Goal: Task Accomplishment & Management: Use online tool/utility

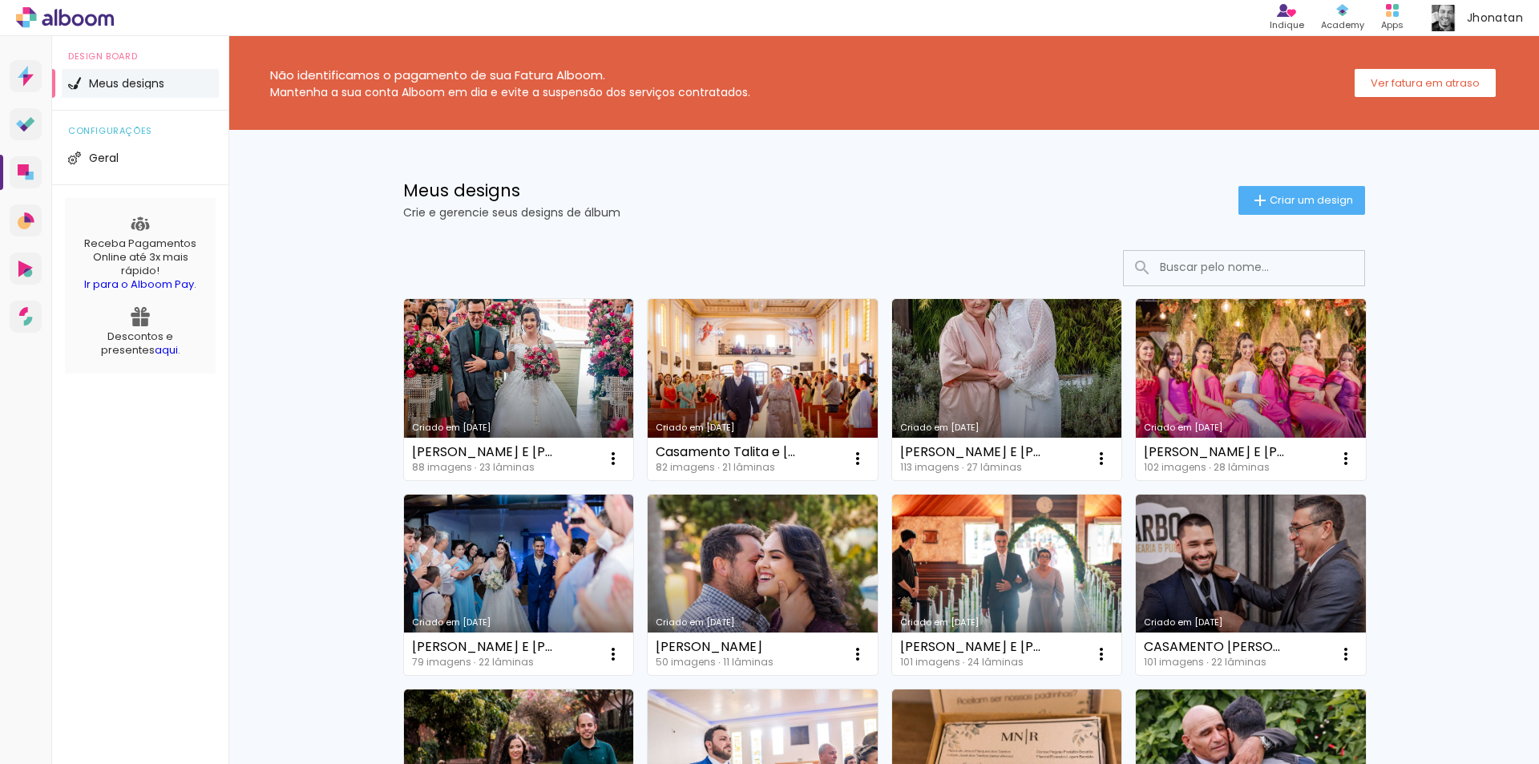
scroll to position [80, 0]
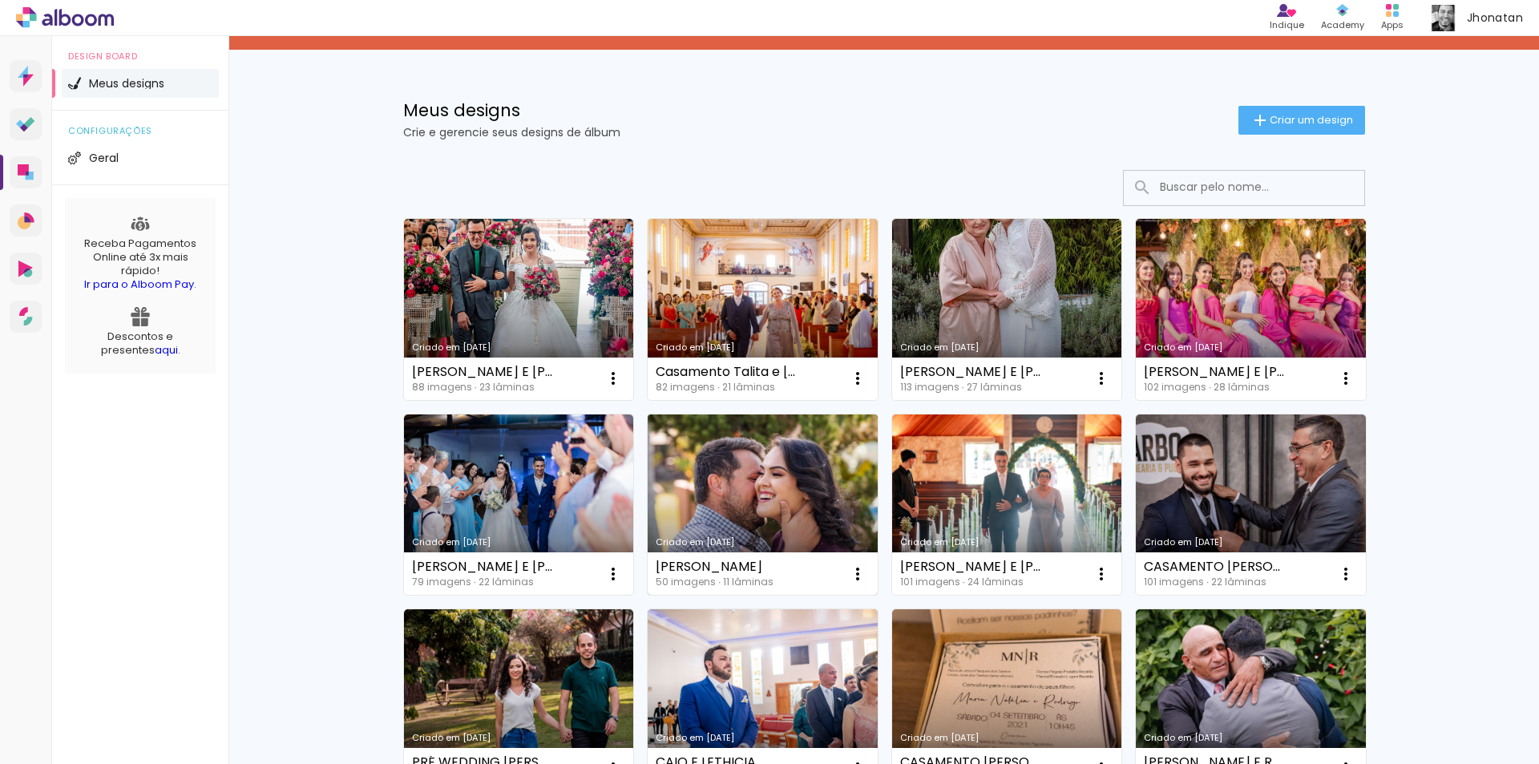
click at [790, 467] on link "Criado em [DATE]" at bounding box center [763, 504] width 230 height 181
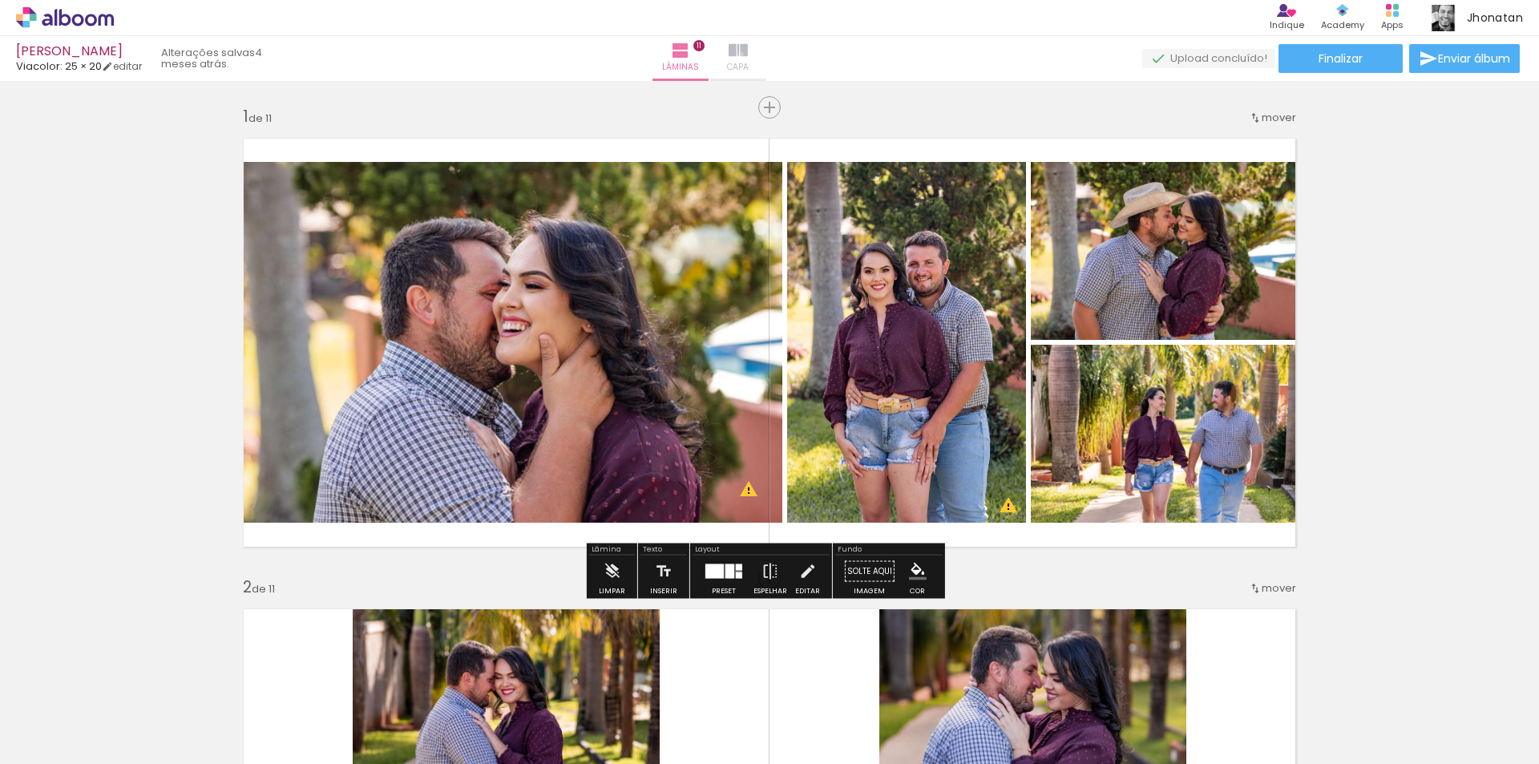
click at [748, 55] on iron-icon at bounding box center [738, 50] width 19 height 19
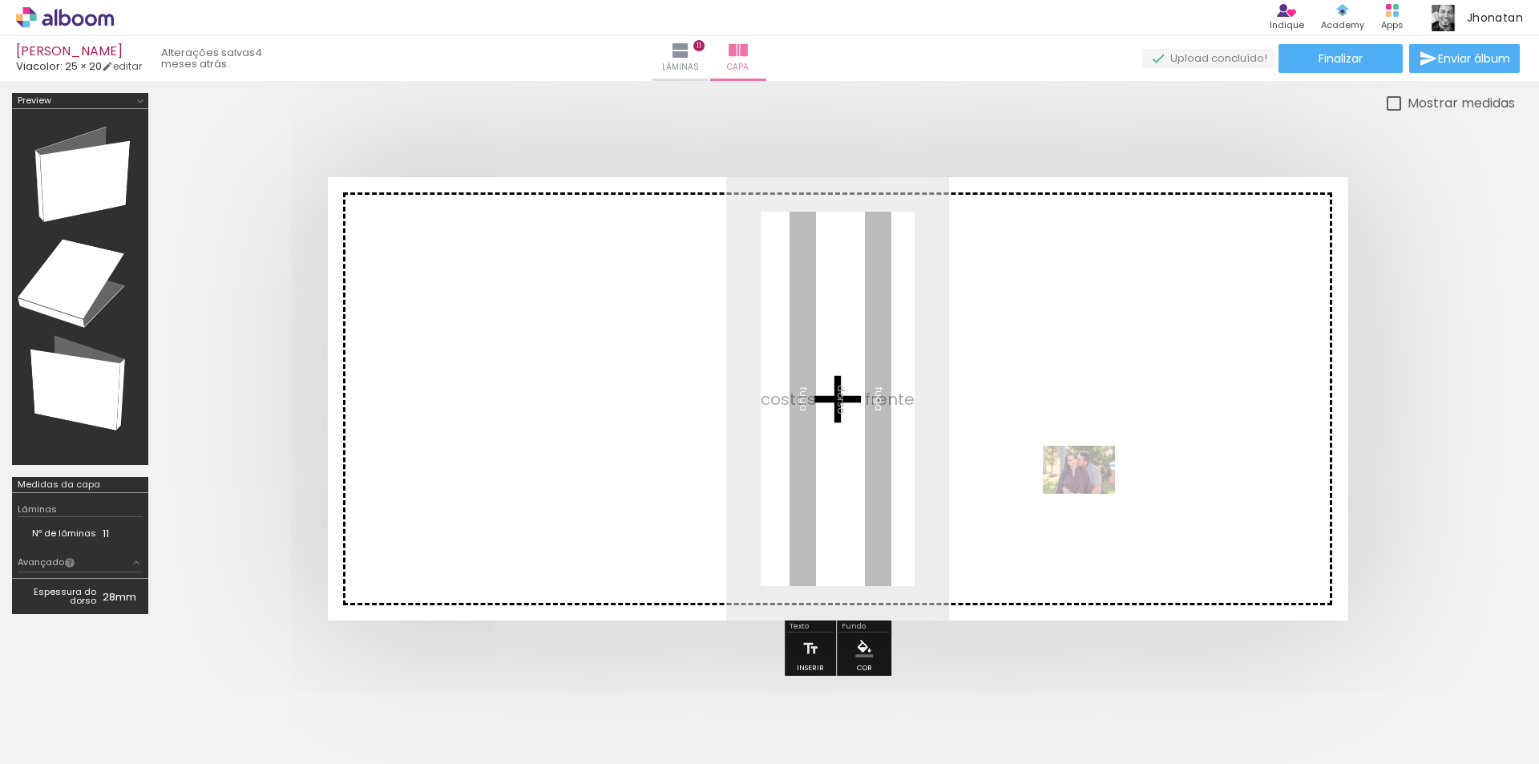
drag, startPoint x: 613, startPoint y: 714, endPoint x: 1105, endPoint y: 467, distance: 550.6
click at [1105, 467] on quentale-workspace at bounding box center [769, 382] width 1539 height 764
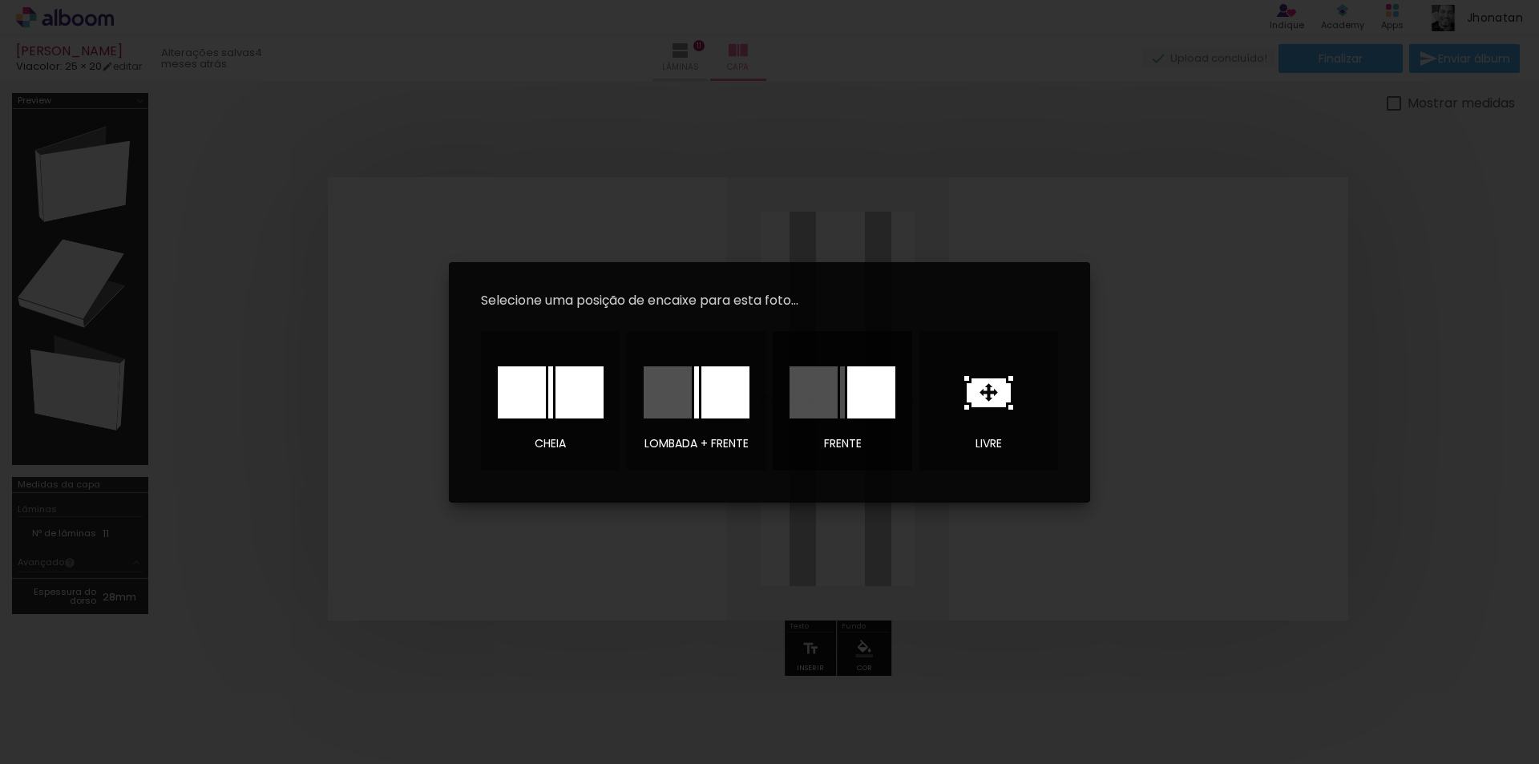
click at [847, 399] on div at bounding box center [871, 392] width 48 height 52
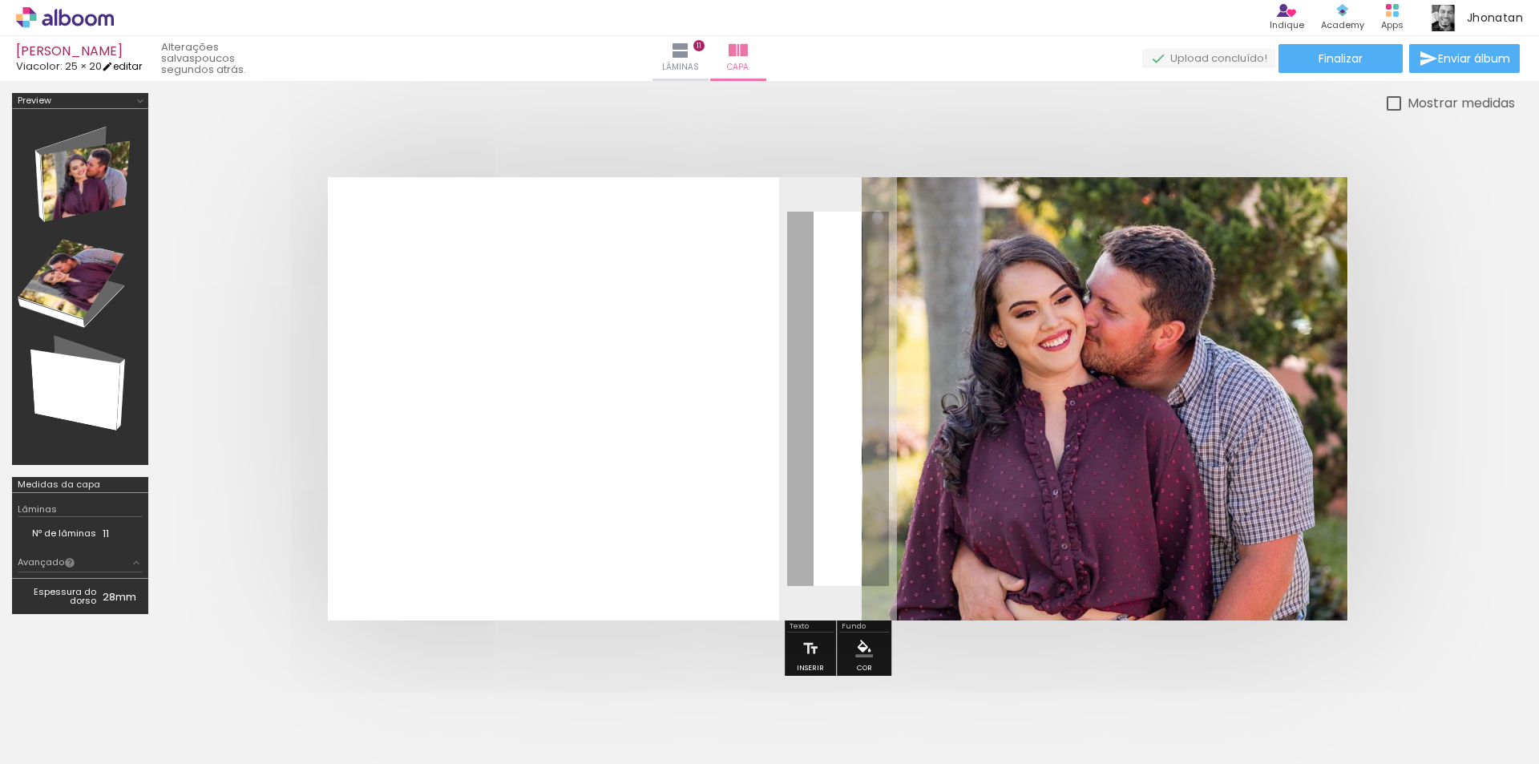
click at [129, 62] on link "editar" at bounding box center [122, 66] width 40 height 14
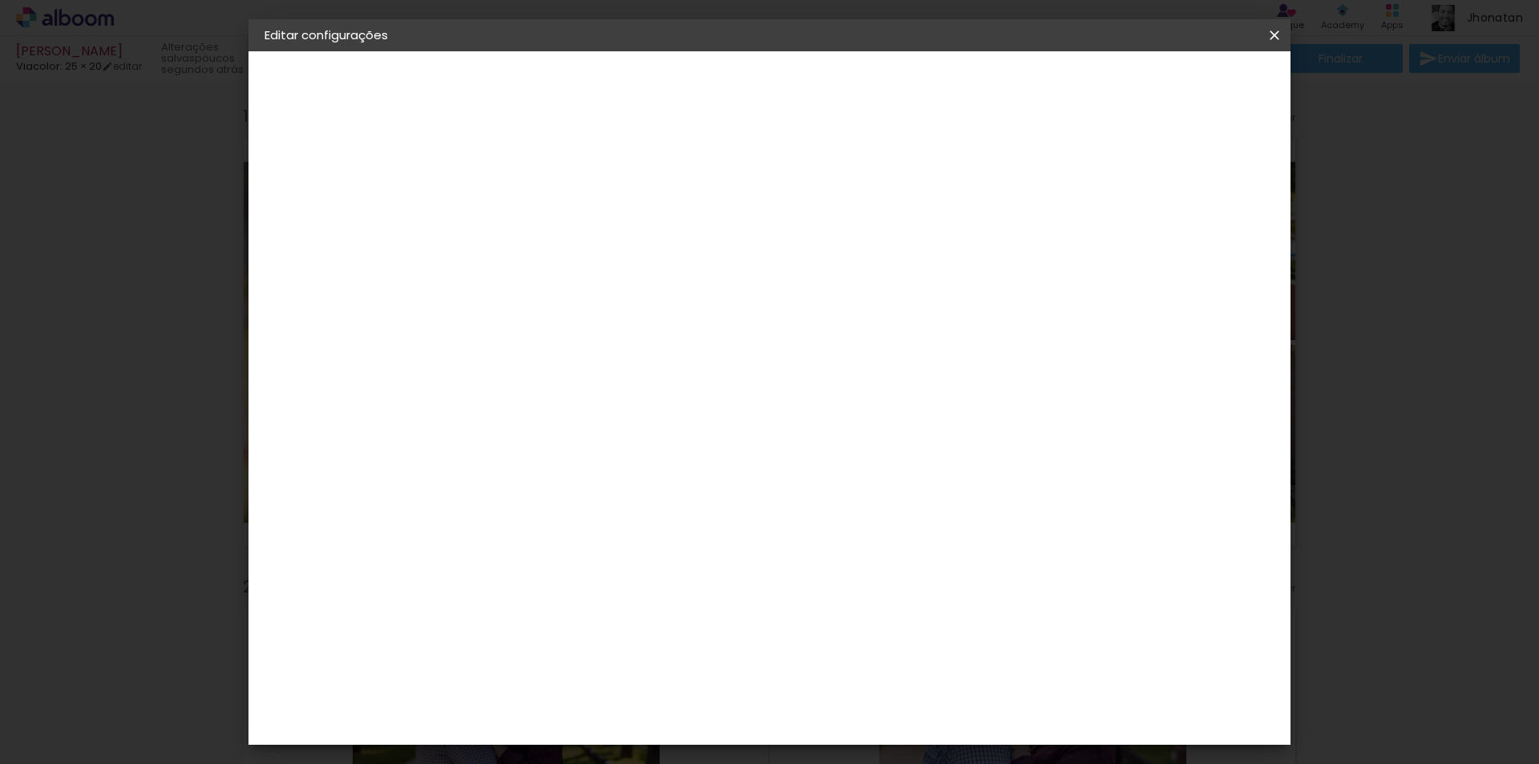
click at [0, 0] on slot "Voltar" at bounding box center [0, 0] width 0 height 0
click at [1269, 39] on iron-icon at bounding box center [1274, 35] width 19 height 16
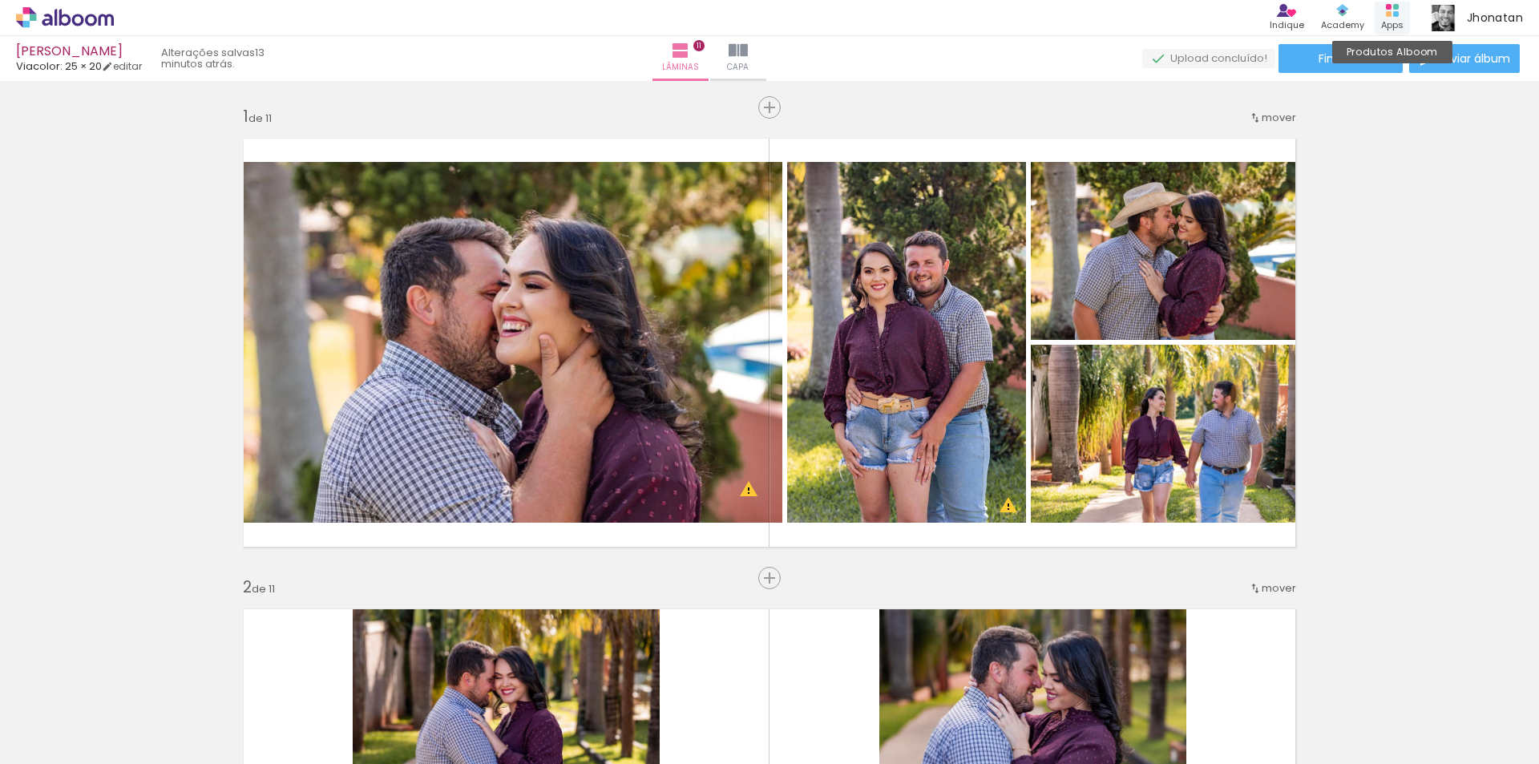
click at [1408, 20] on div "Produtos Alboom Apps" at bounding box center [1392, 18] width 35 height 33
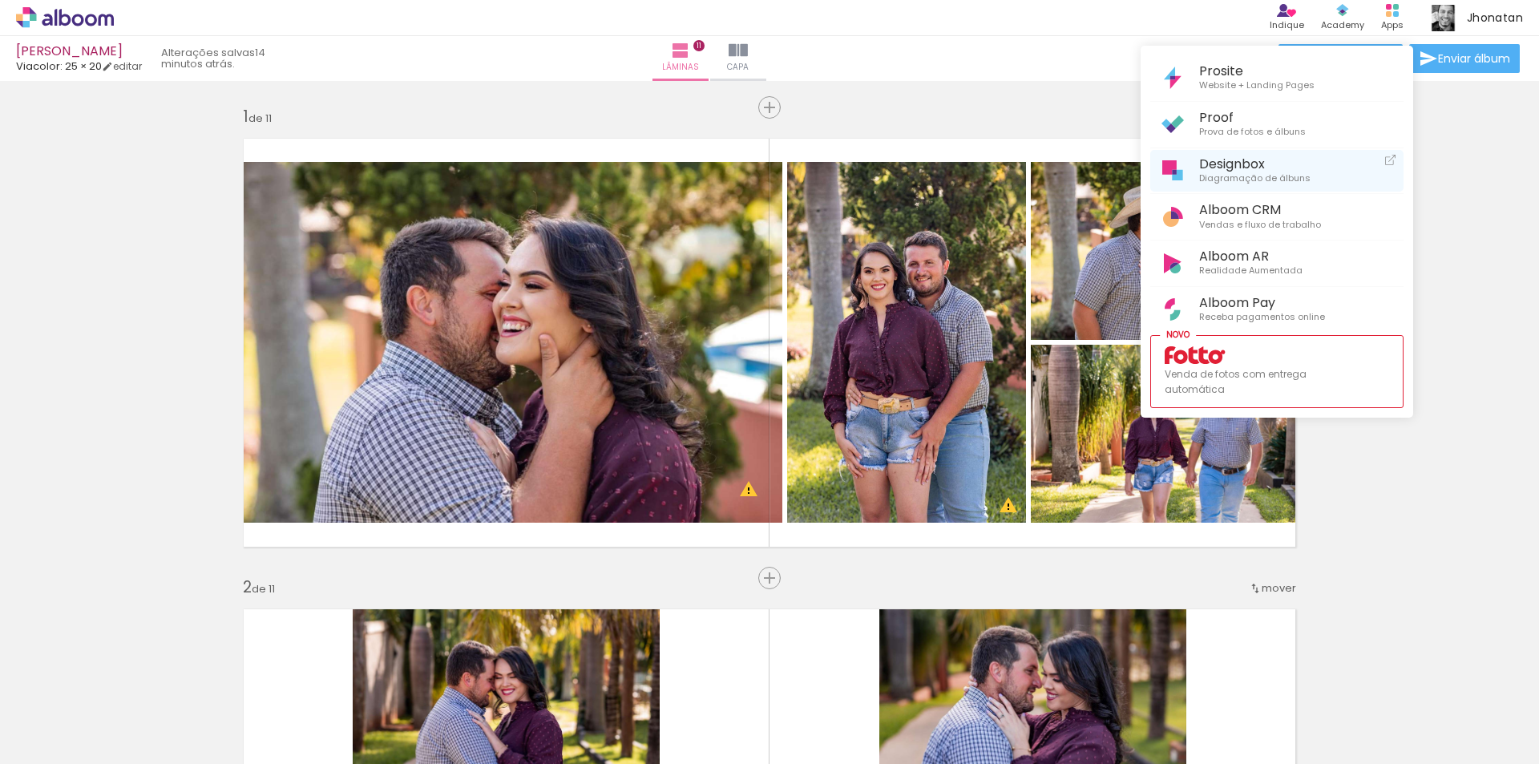
click at [1262, 169] on span "Designbox" at bounding box center [1254, 163] width 111 height 15
